Goal: Information Seeking & Learning: Learn about a topic

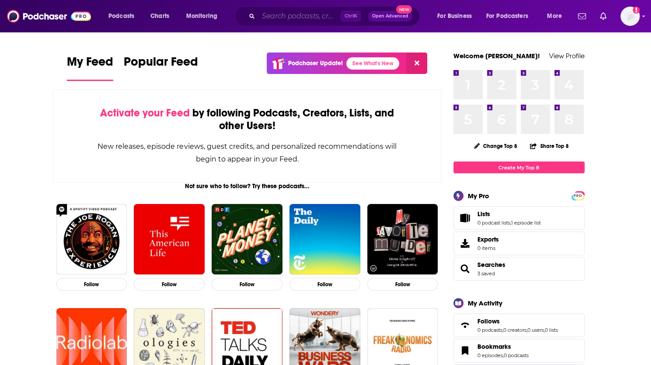
click at [282, 13] on input "Search podcasts, credits, & more..." at bounding box center [299, 16] width 82 height 14
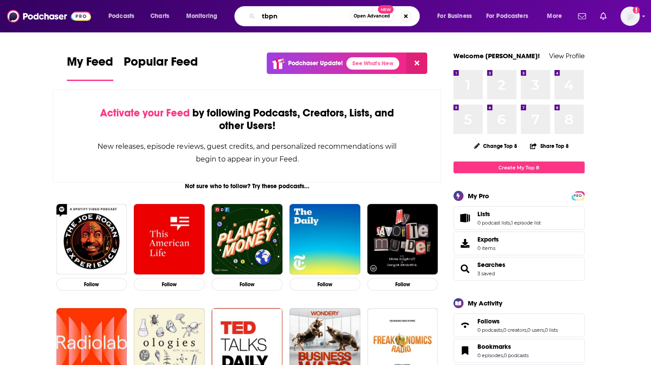
type input "tbpn"
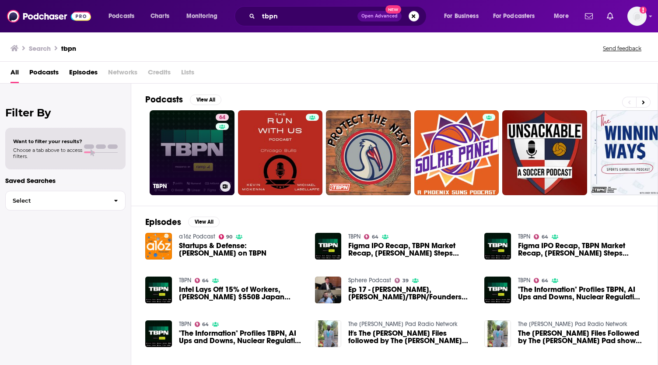
click at [185, 166] on link "64 TBPN" at bounding box center [192, 152] width 85 height 85
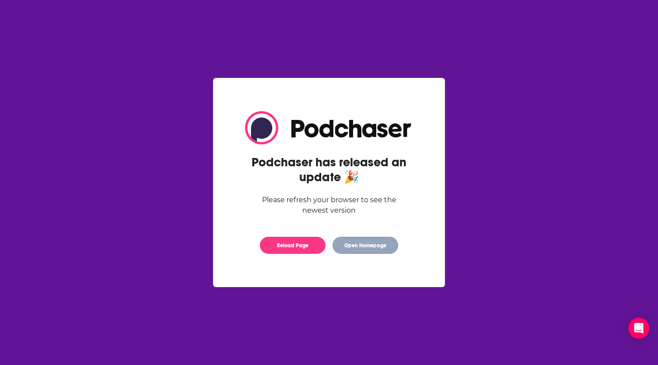
click at [364, 245] on button "Open Homepage" at bounding box center [365, 245] width 66 height 17
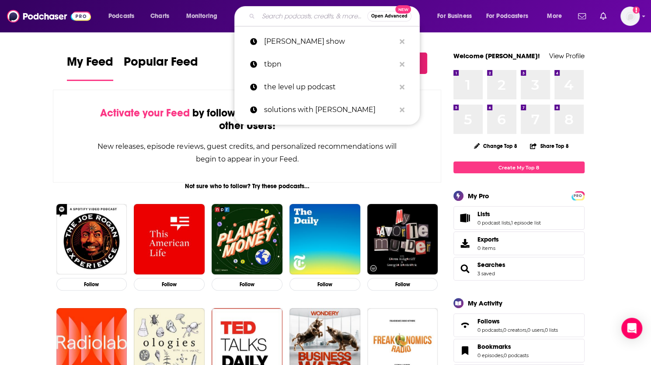
click at [283, 17] on input "Search podcasts, credits, & more..." at bounding box center [312, 16] width 109 height 14
click at [286, 65] on p "tbpn" at bounding box center [329, 64] width 131 height 23
type input "tbpn"
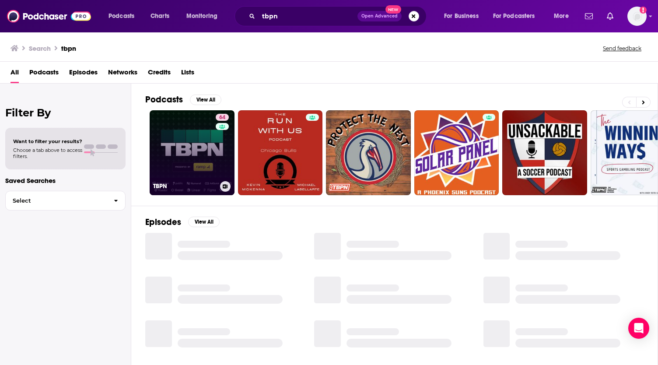
click at [207, 143] on link "64 TBPN" at bounding box center [192, 152] width 85 height 85
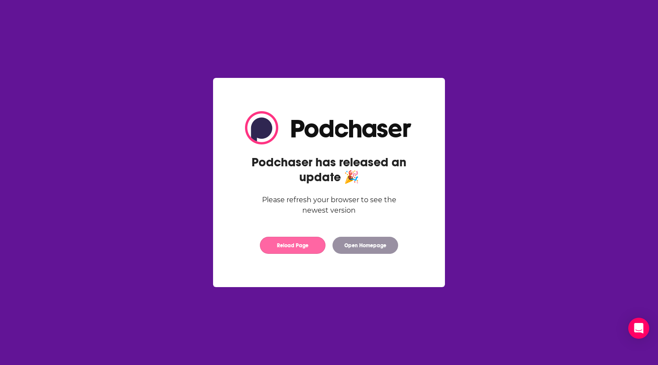
click at [290, 246] on button "Reload Page" at bounding box center [293, 245] width 66 height 17
